Goal: Information Seeking & Learning: Learn about a topic

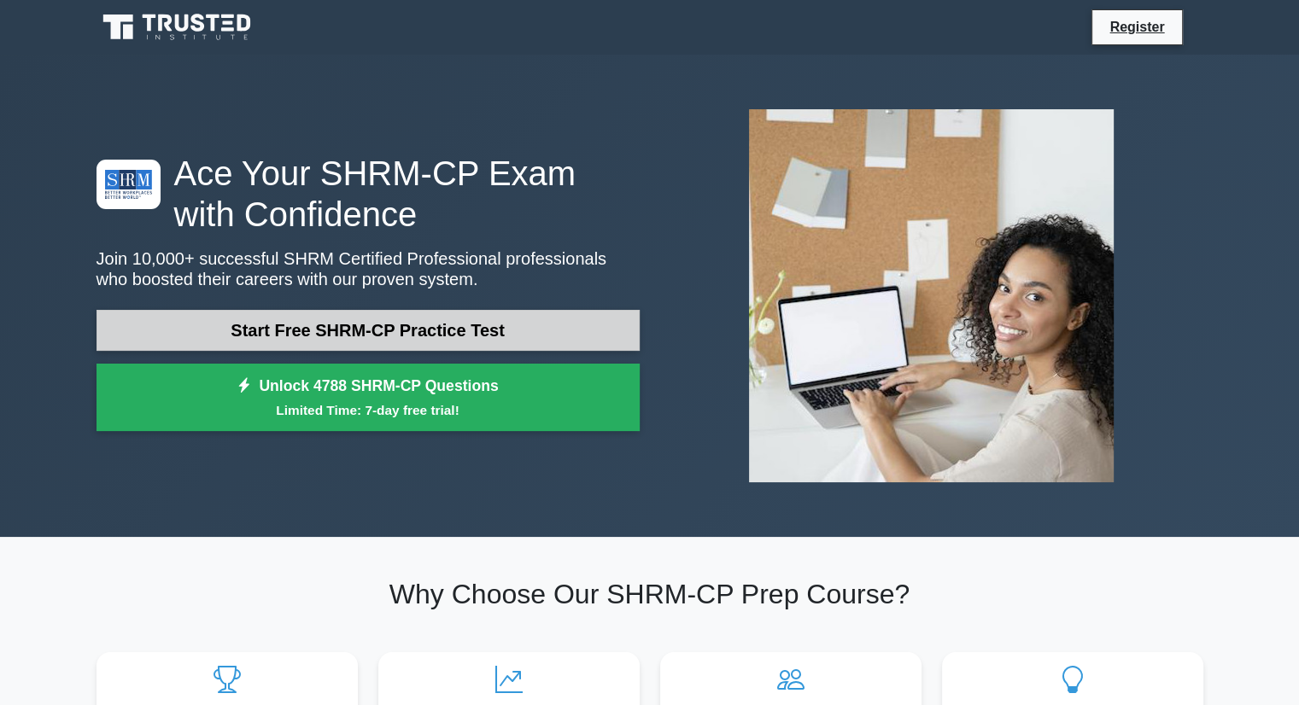
click at [369, 336] on link "Start Free SHRM-CP Practice Test" at bounding box center [367, 330] width 543 height 41
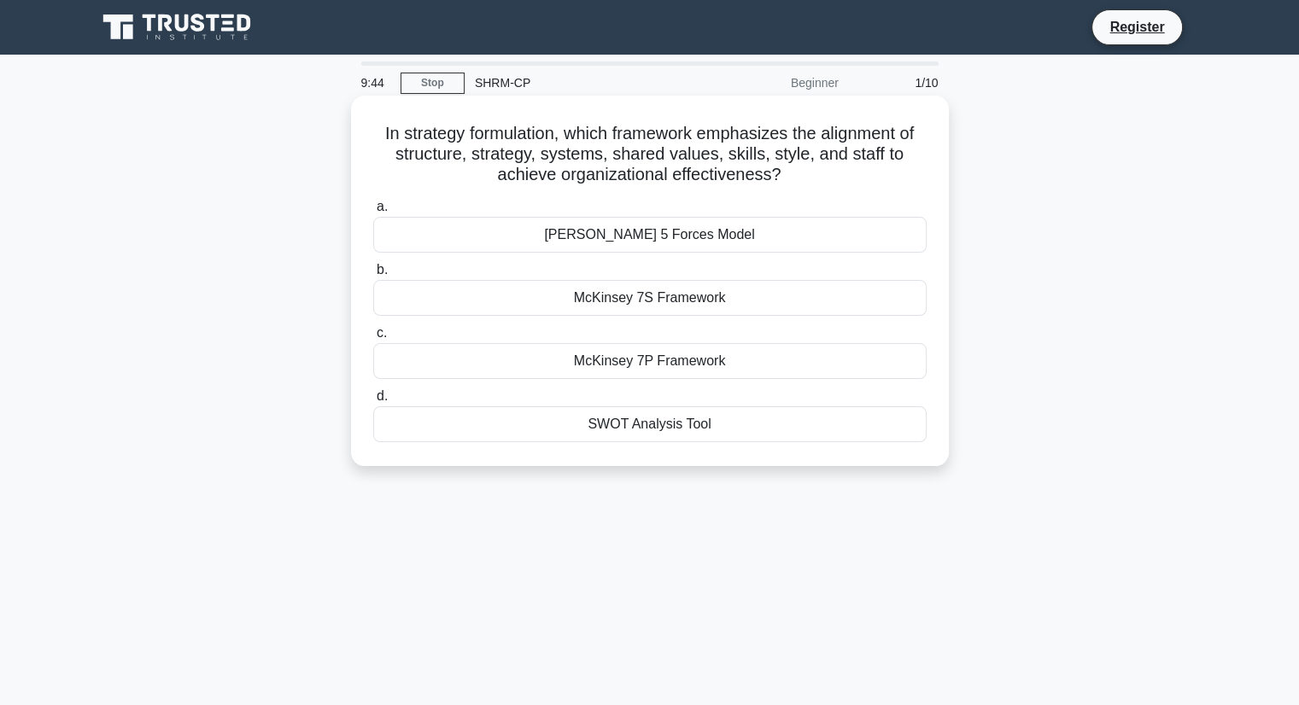
click at [734, 299] on div "McKinsey 7S Framework" at bounding box center [649, 298] width 553 height 36
click at [373, 276] on input "b. McKinsey 7S Framework" at bounding box center [373, 270] width 0 height 11
click at [676, 424] on div "360-degree feedback" at bounding box center [649, 424] width 553 height 36
click at [373, 402] on input "d. 360-degree feedback" at bounding box center [373, 396] width 0 height 11
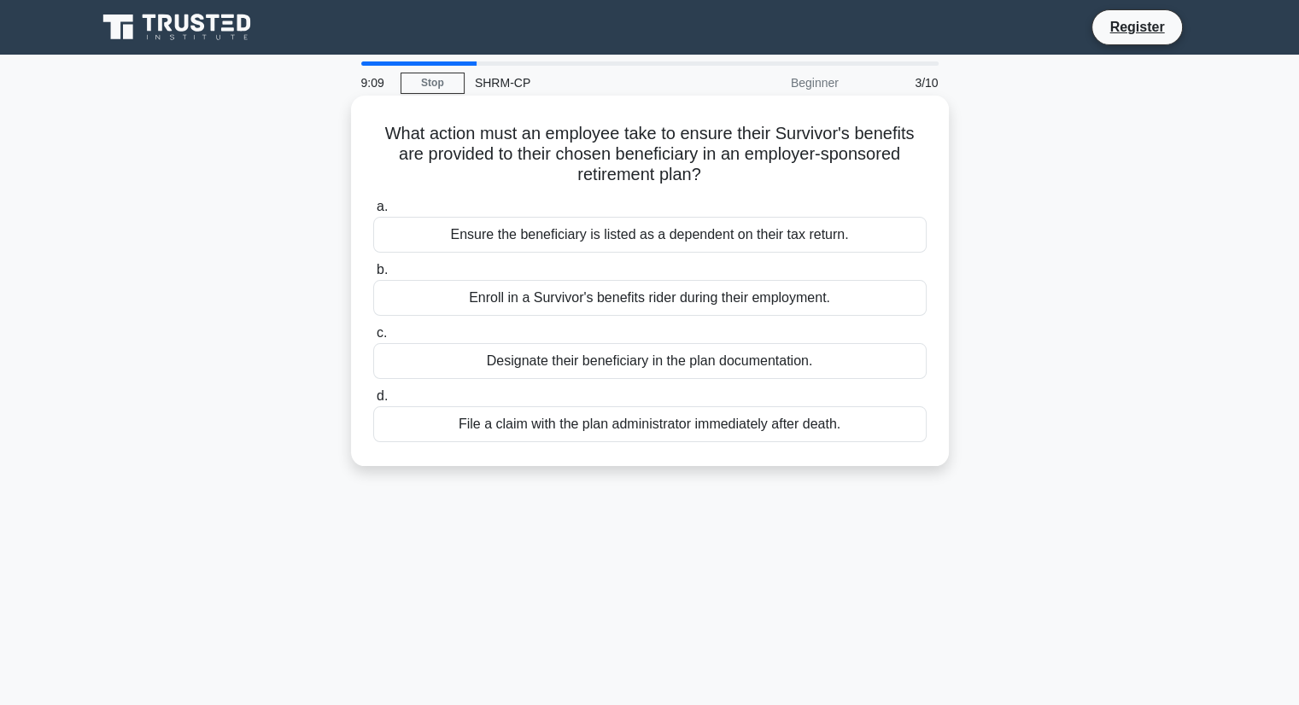
click at [637, 366] on div "Designate their beneficiary in the plan documentation." at bounding box center [649, 361] width 553 height 36
click at [373, 339] on input "c. Designate their beneficiary in the plan documentation." at bounding box center [373, 333] width 0 height 11
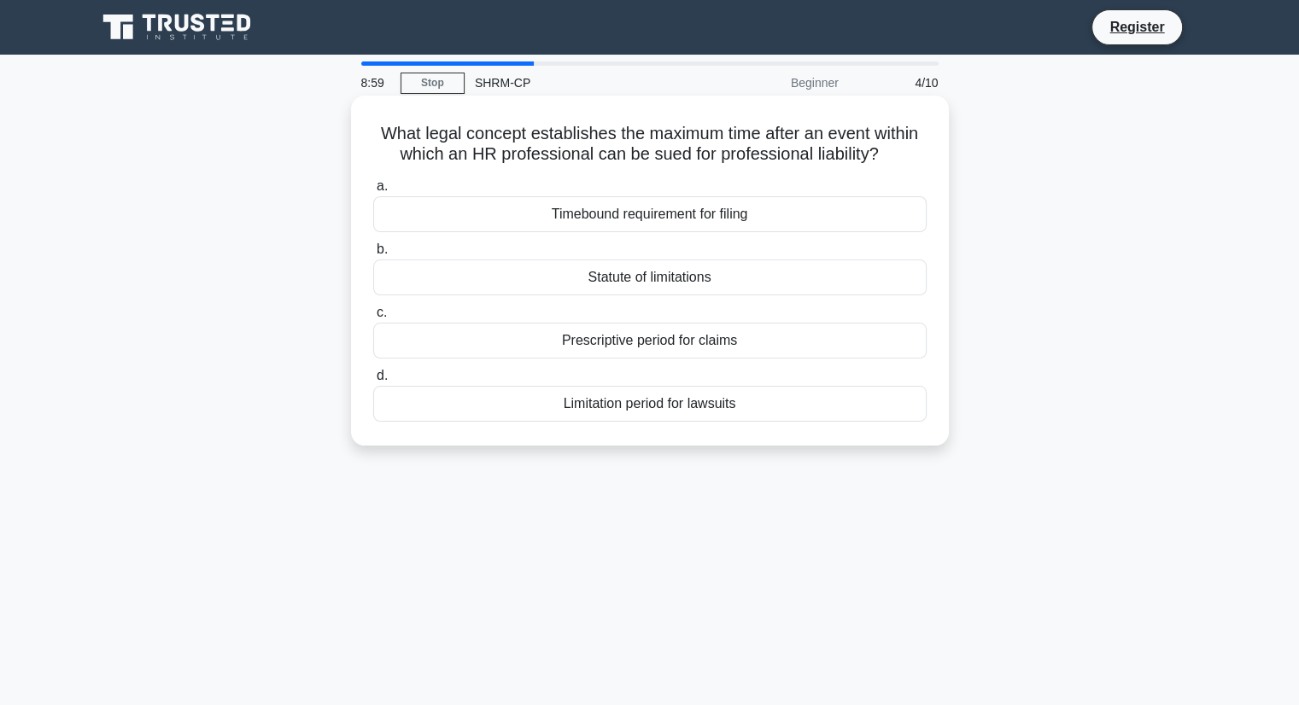
click at [779, 279] on div "Statute of limitations" at bounding box center [649, 278] width 553 height 36
click at [373, 255] on input "b. Statute of limitations" at bounding box center [373, 249] width 0 height 11
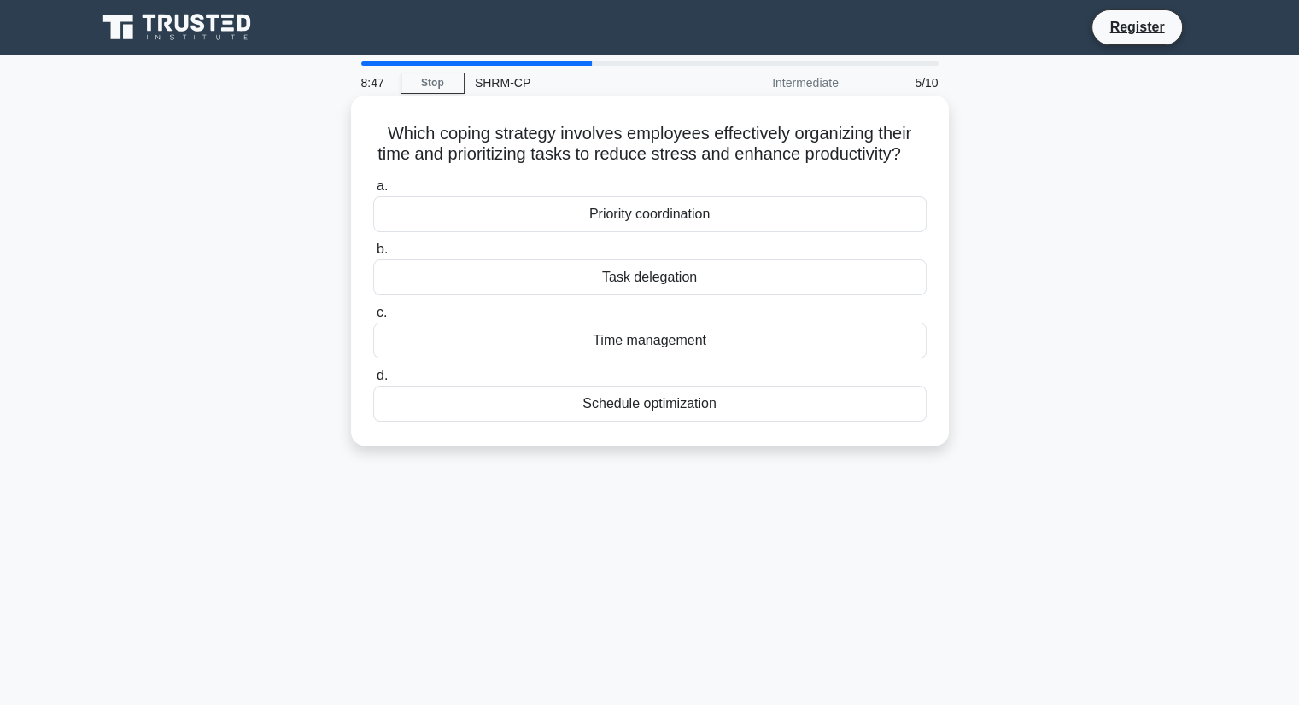
click at [738, 359] on div "Time management" at bounding box center [649, 341] width 553 height 36
click at [373, 318] on input "c. Time management" at bounding box center [373, 312] width 0 height 11
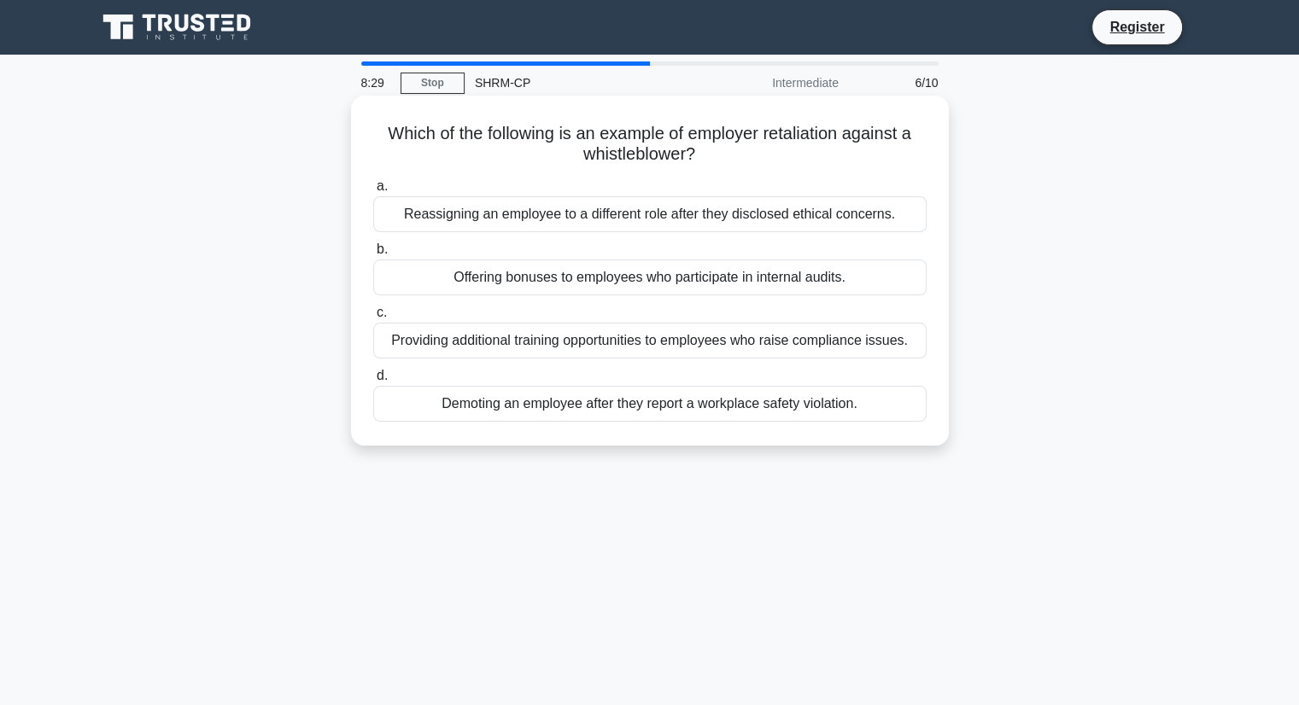
click at [807, 411] on div "Demoting an employee after they report a workplace safety violation." at bounding box center [649, 404] width 553 height 36
click at [373, 382] on input "d. Demoting an employee after they report a workplace safety violation." at bounding box center [373, 376] width 0 height 11
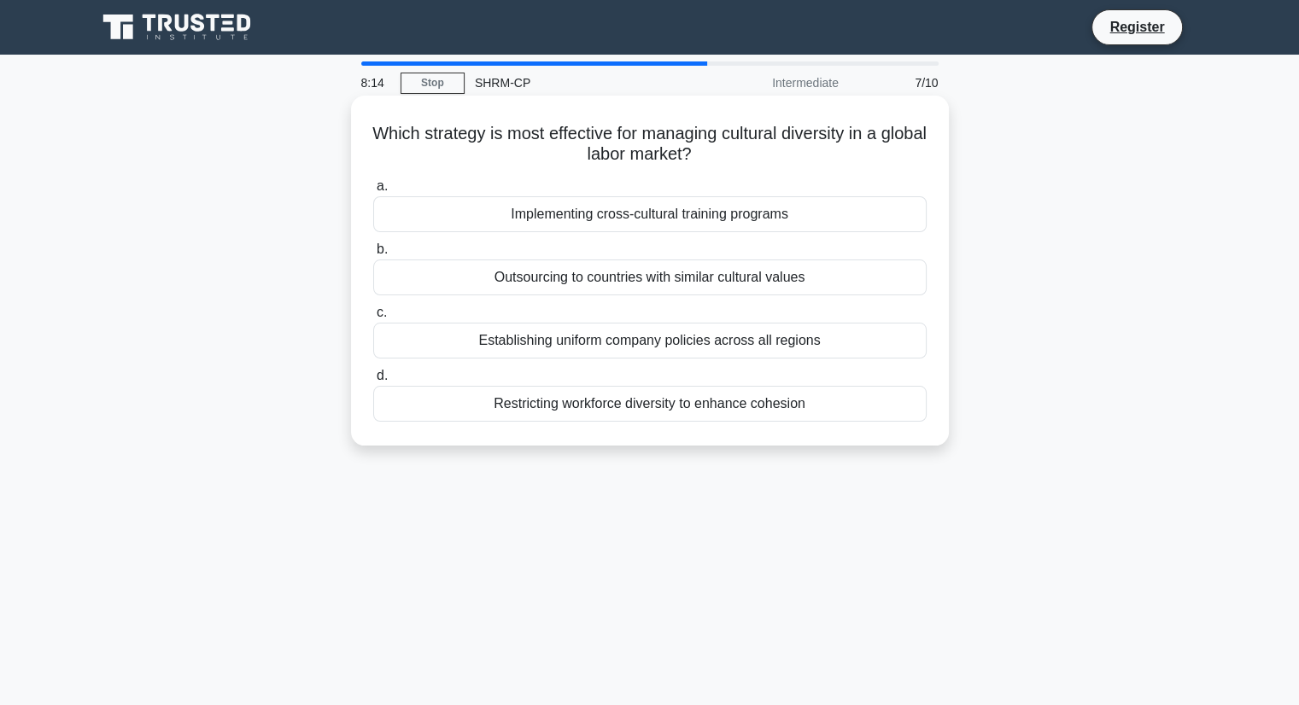
click at [711, 216] on div "Implementing cross-cultural training programs" at bounding box center [649, 214] width 553 height 36
click at [373, 192] on input "a. Implementing cross-cultural training programs" at bounding box center [373, 186] width 0 height 11
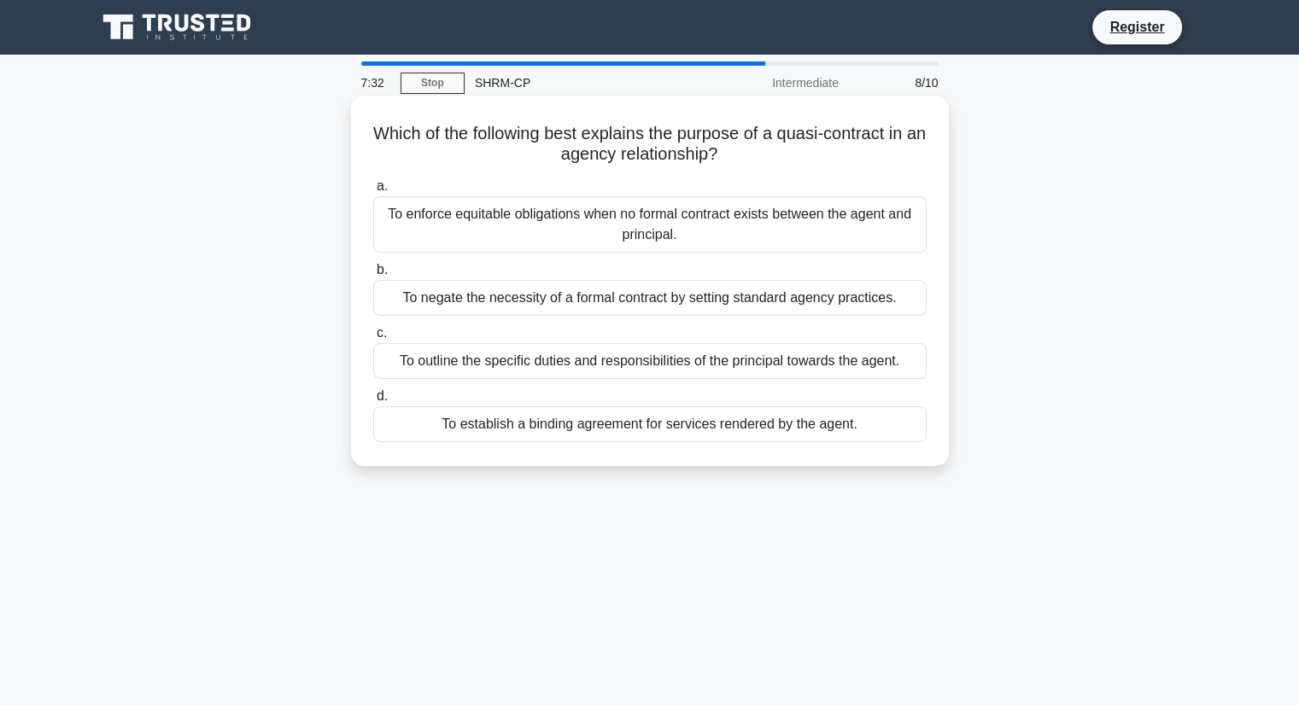
click at [736, 214] on div "To enforce equitable obligations when no formal contract exists between the age…" at bounding box center [649, 224] width 553 height 56
click at [373, 192] on input "a. To enforce equitable obligations when no formal contract exists between the …" at bounding box center [373, 186] width 0 height 11
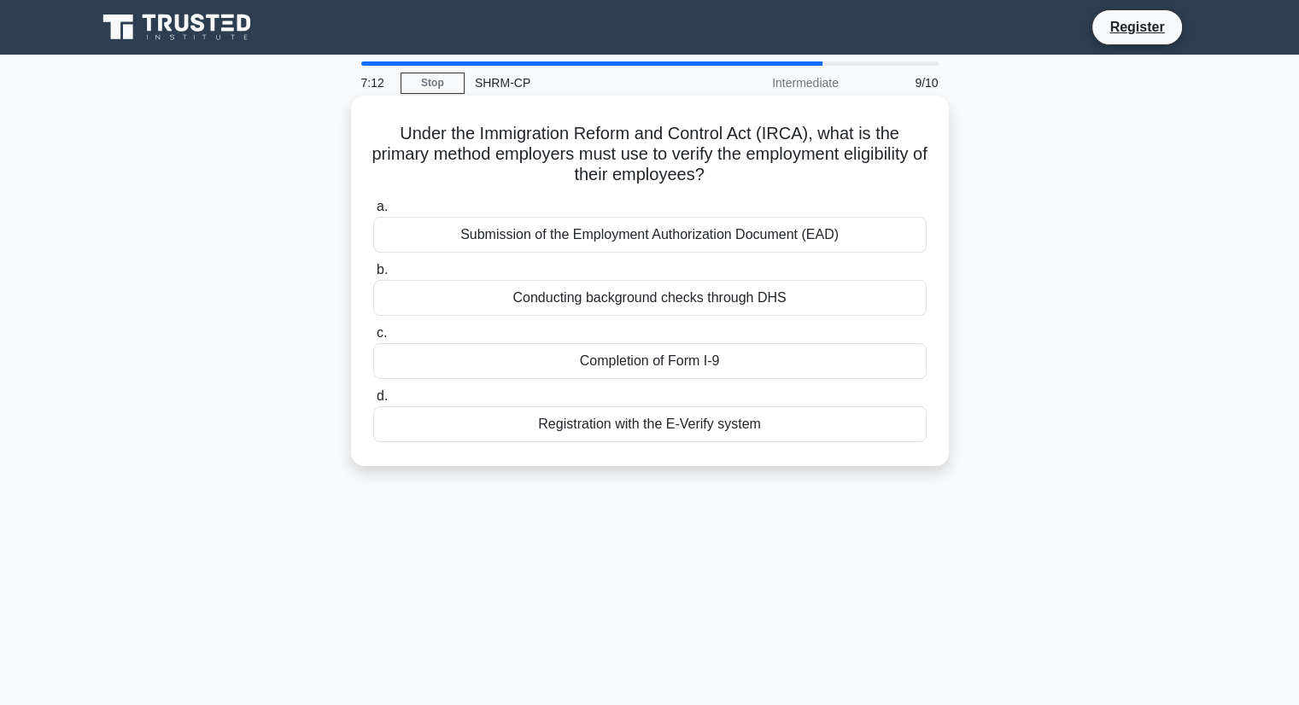
click at [717, 370] on div "Completion of Form I-9" at bounding box center [649, 361] width 553 height 36
click at [373, 339] on input "c. Completion of Form I-9" at bounding box center [373, 333] width 0 height 11
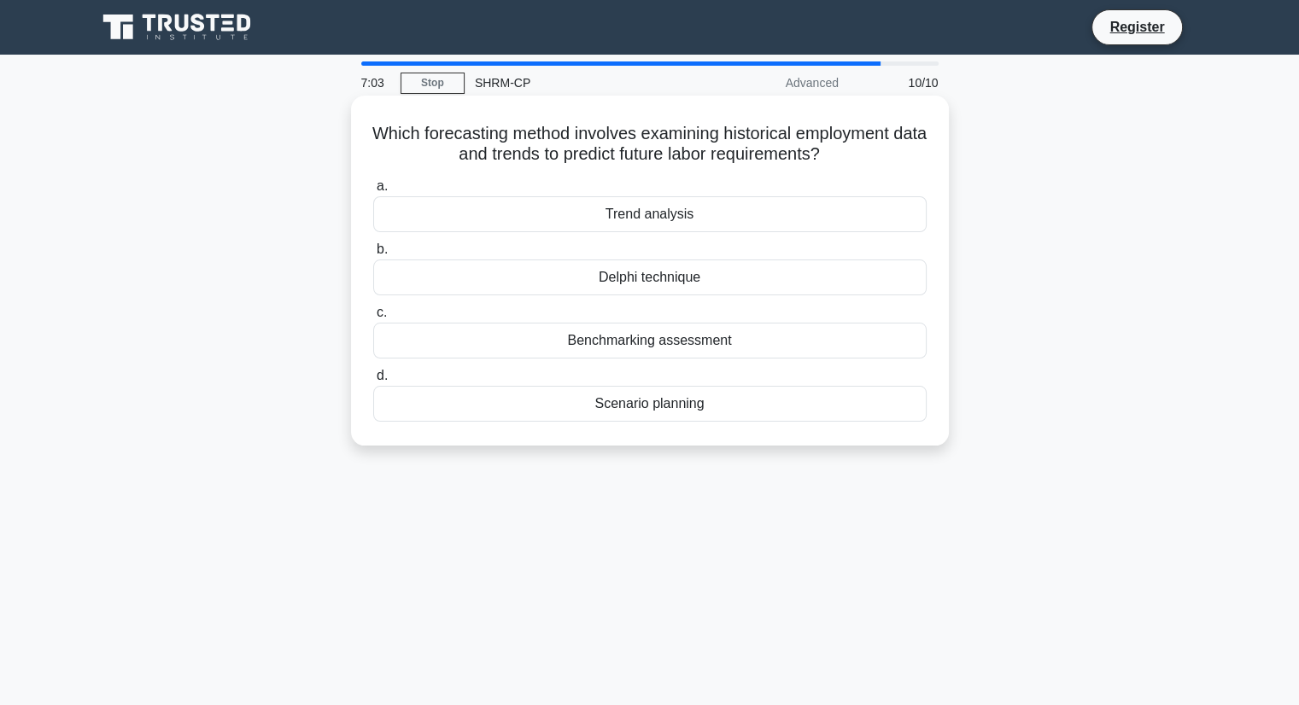
click at [727, 341] on div "Benchmarking assessment" at bounding box center [649, 341] width 553 height 36
click at [373, 318] on input "c. Benchmarking assessment" at bounding box center [373, 312] width 0 height 11
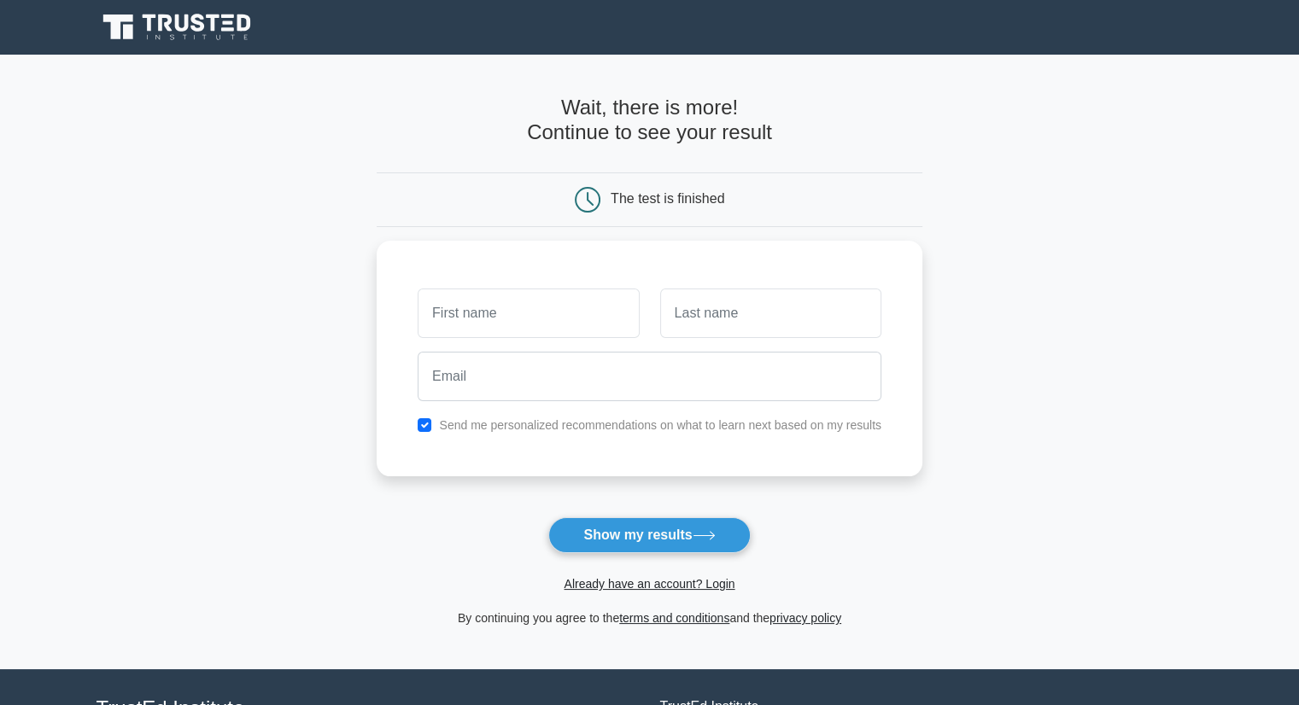
click at [691, 196] on div "The test is finished" at bounding box center [667, 198] width 114 height 15
click at [615, 515] on form "Wait, there is more! Continue to see your result The test is finished and the" at bounding box center [650, 362] width 546 height 533
click at [430, 421] on input "checkbox" at bounding box center [424, 421] width 14 height 14
checkbox input "false"
click at [606, 538] on button "Show my results" at bounding box center [648, 535] width 201 height 36
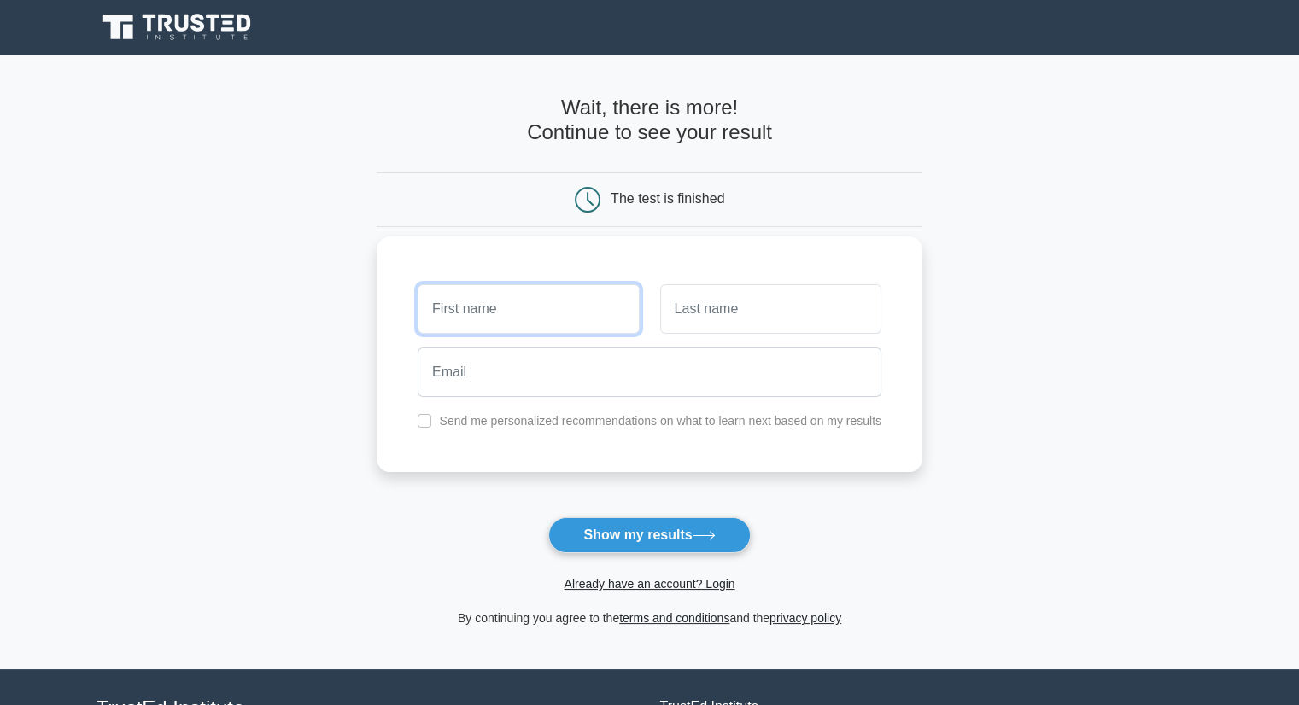
click at [509, 312] on input "text" at bounding box center [527, 309] width 221 height 50
type input "S"
click at [656, 308] on div at bounding box center [771, 308] width 242 height 63
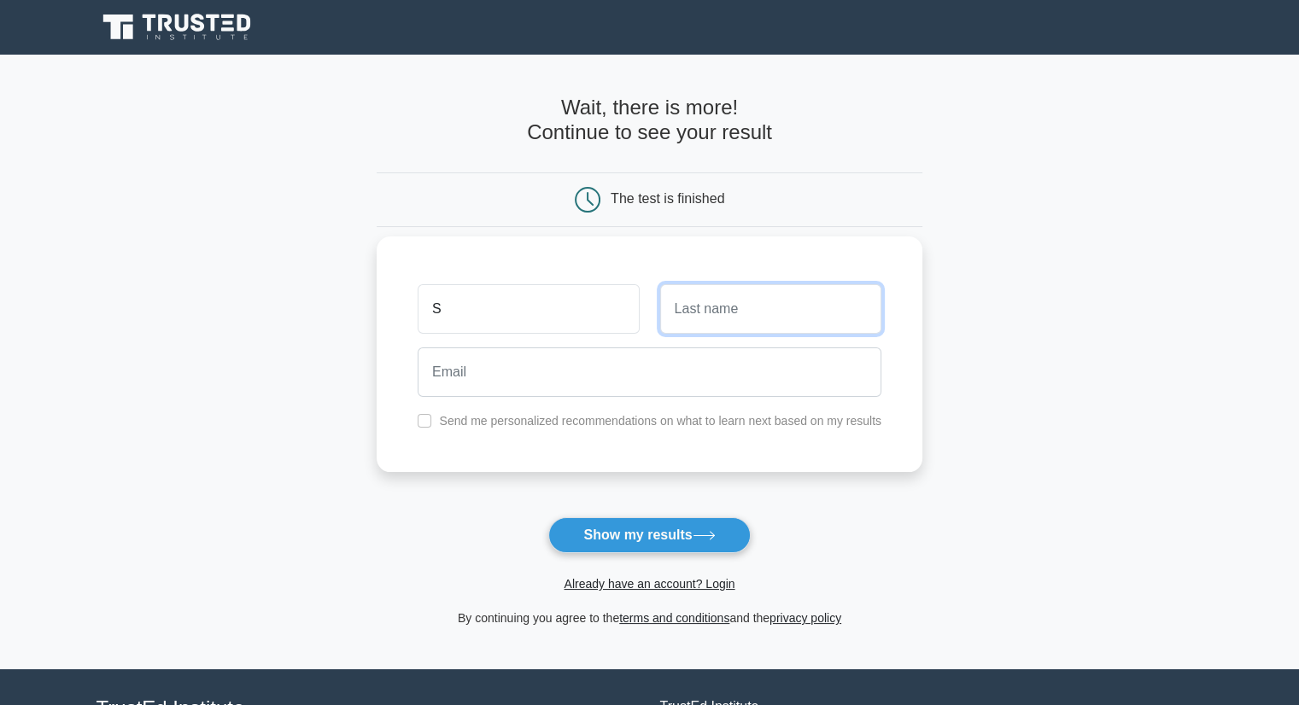
click at [672, 308] on input "text" at bounding box center [770, 309] width 221 height 50
type input "J"
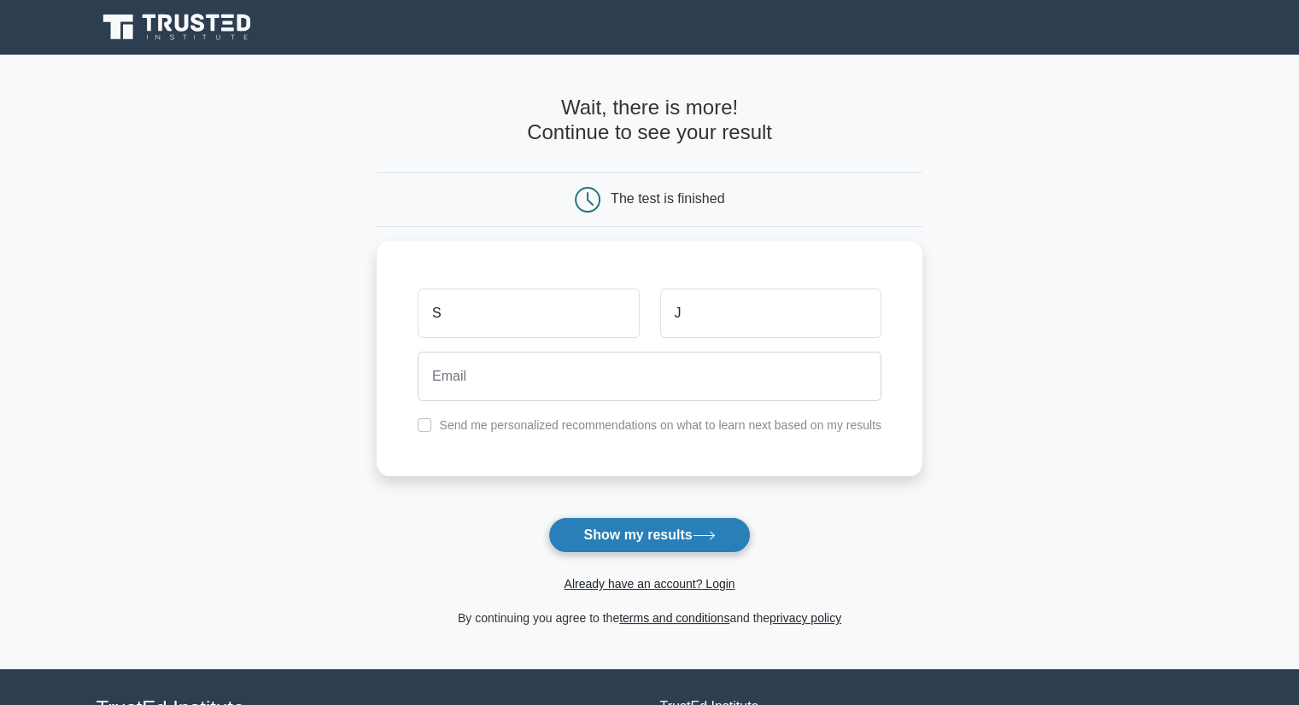
click at [689, 545] on button "Show my results" at bounding box center [648, 535] width 201 height 36
